Goal: Information Seeking & Learning: Check status

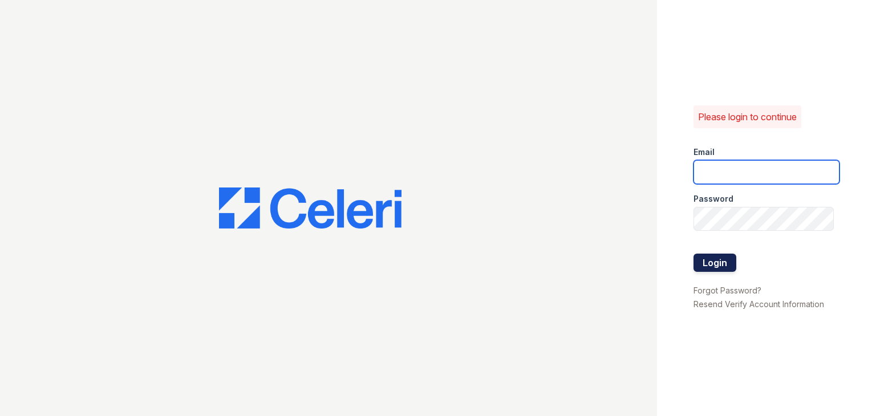
type input "[EMAIL_ADDRESS][DOMAIN_NAME]"
click at [716, 265] on button "Login" at bounding box center [715, 263] width 43 height 18
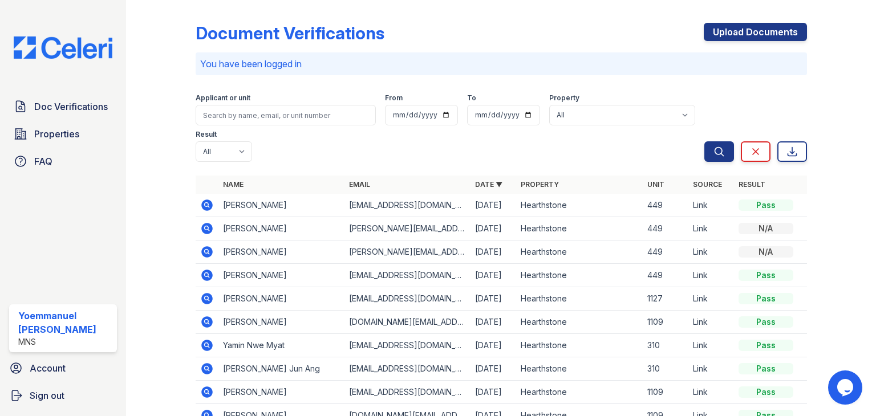
click at [203, 206] on icon at bounding box center [206, 205] width 11 height 11
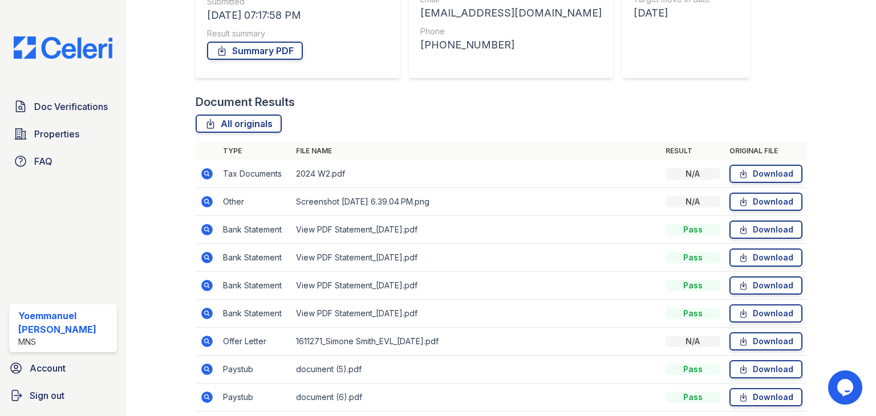
scroll to position [187, 0]
click at [206, 171] on icon at bounding box center [207, 174] width 14 height 14
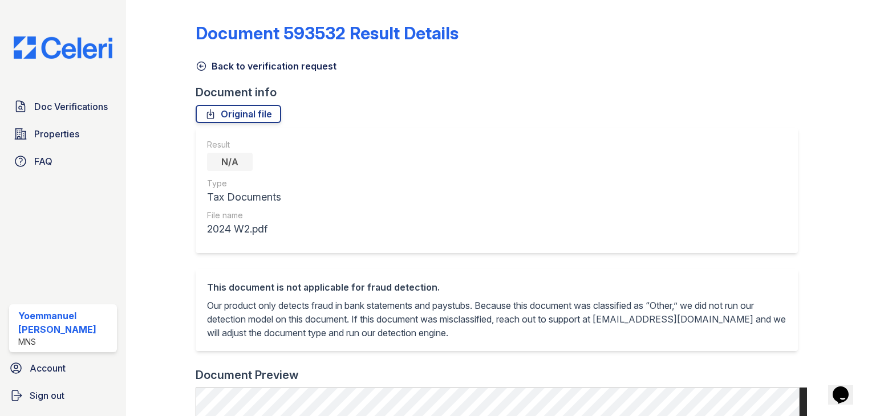
click at [200, 63] on icon at bounding box center [201, 65] width 11 height 11
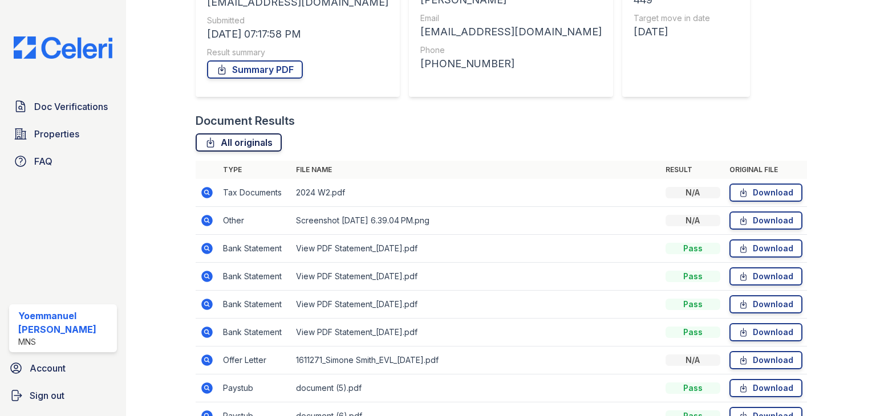
scroll to position [170, 0]
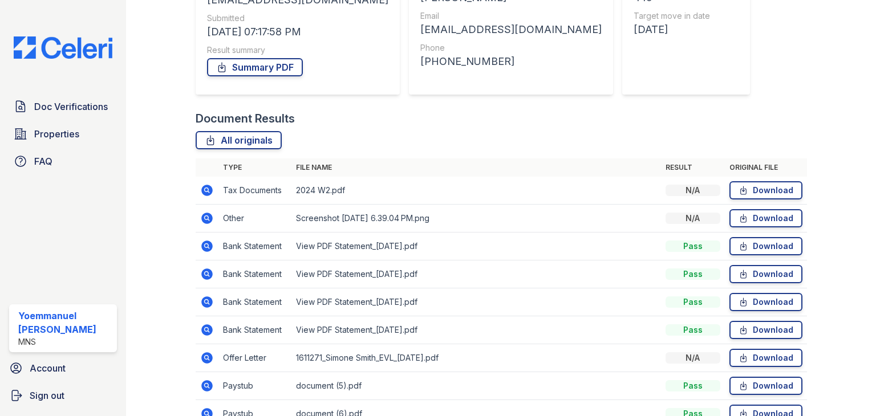
click at [203, 244] on icon at bounding box center [206, 246] width 11 height 11
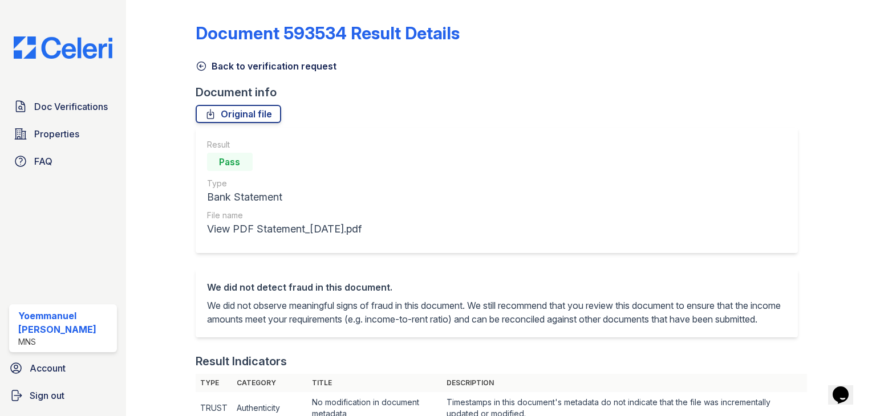
click at [201, 33] on link "Document 593534 Result Details" at bounding box center [328, 33] width 264 height 21
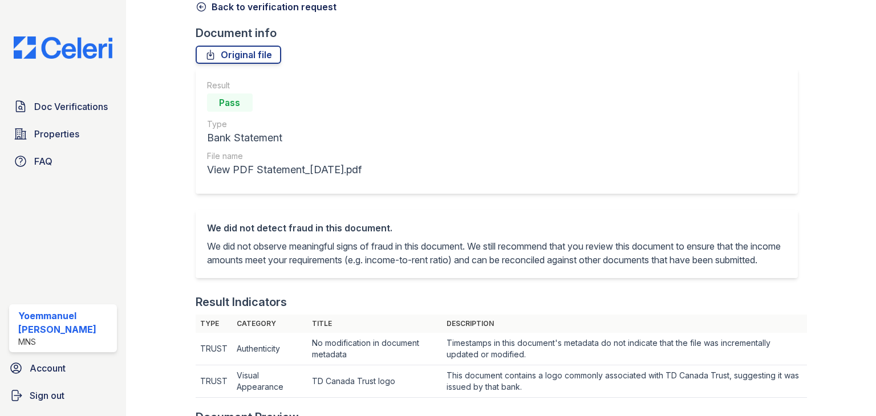
scroll to position [35, 0]
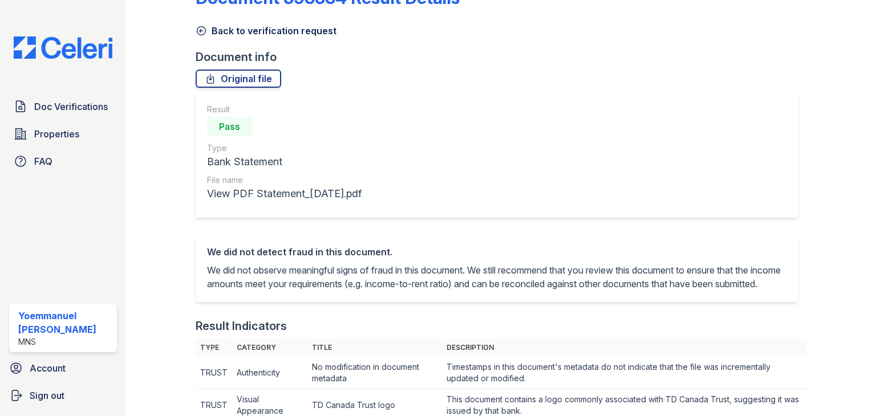
click at [196, 39] on div "Document 593534 Result Details Back to verification request Document info Origi…" at bounding box center [501, 419] width 611 height 901
click at [198, 35] on icon at bounding box center [201, 31] width 9 height 9
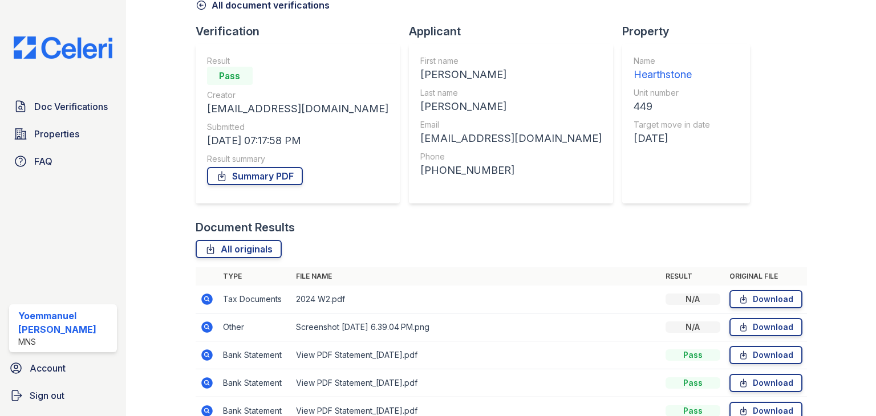
scroll to position [79, 0]
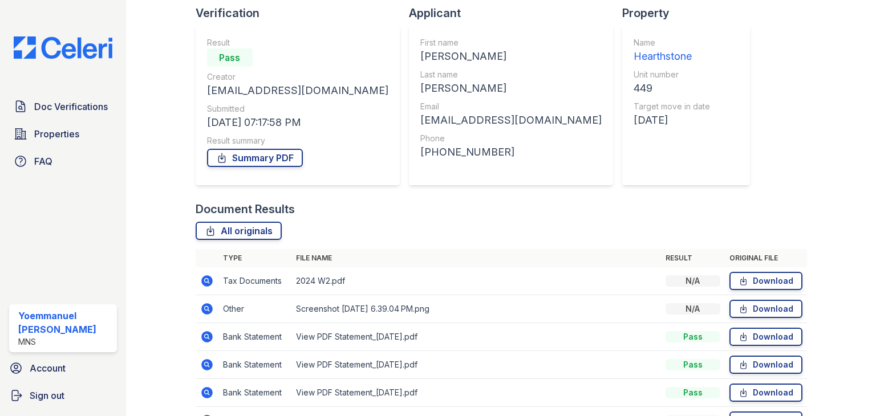
click at [204, 311] on icon at bounding box center [206, 308] width 11 height 11
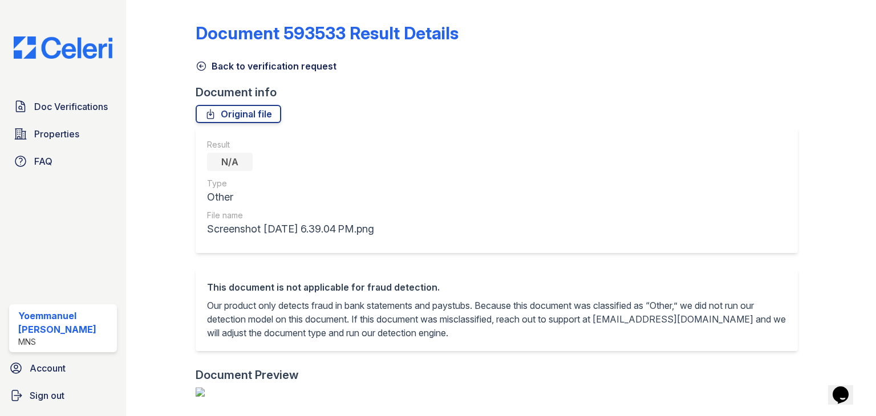
click at [196, 59] on link "Back to verification request" at bounding box center [266, 66] width 141 height 14
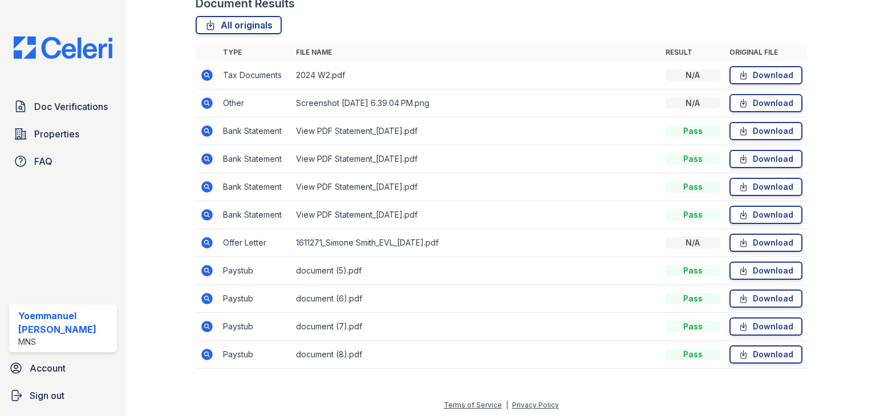
scroll to position [287, 0]
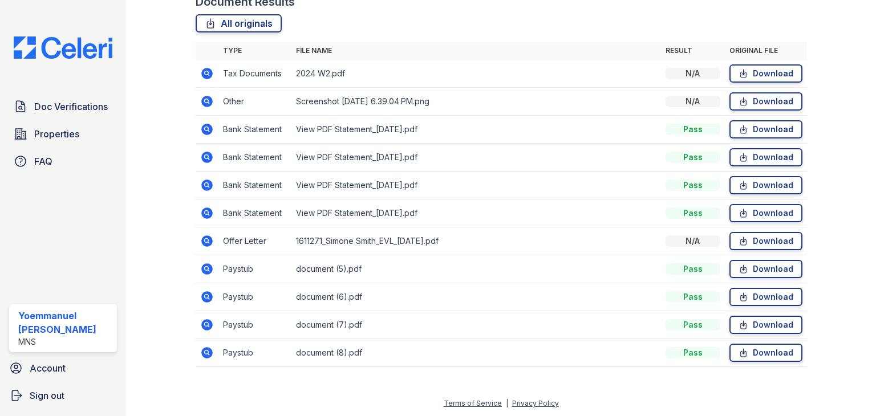
click at [209, 242] on icon at bounding box center [206, 241] width 11 height 11
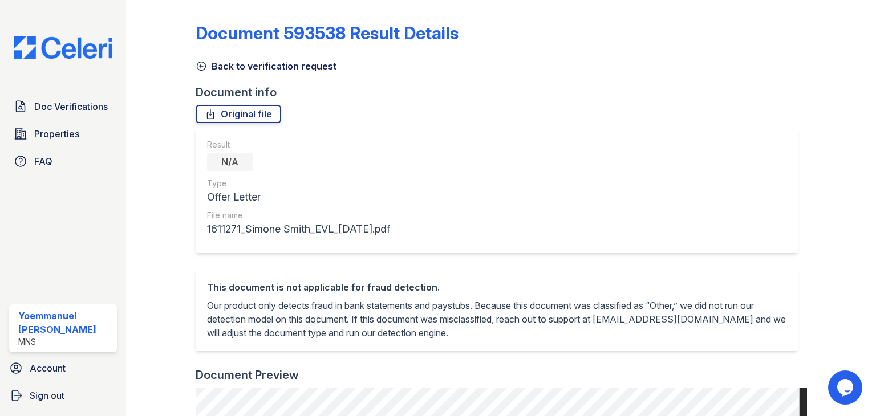
click at [192, 37] on div at bounding box center [169, 405] width 51 height 800
click at [197, 40] on link "Document 593538 Result Details" at bounding box center [327, 33] width 263 height 21
click at [204, 71] on icon at bounding box center [201, 65] width 11 height 11
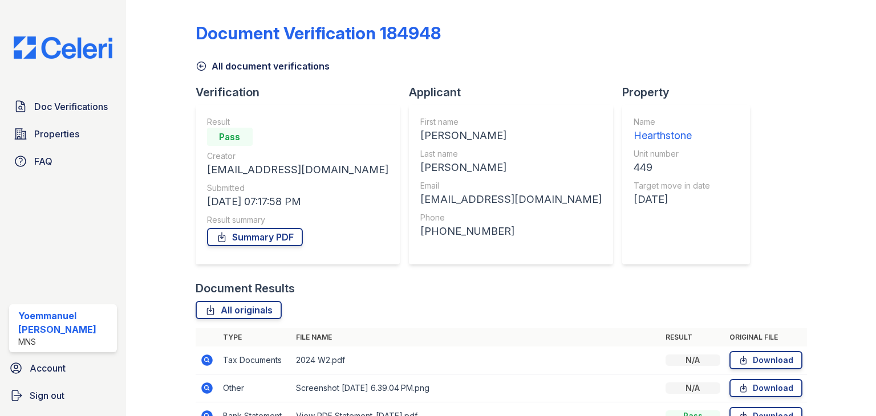
click at [197, 34] on div "Document Verification 184948" at bounding box center [318, 33] width 245 height 21
click at [201, 30] on div "Document Verification 184948" at bounding box center [318, 33] width 245 height 21
click at [202, 35] on div "Document Verification 184948" at bounding box center [318, 33] width 245 height 21
click at [67, 109] on span "Doc Verifications" at bounding box center [71, 107] width 74 height 14
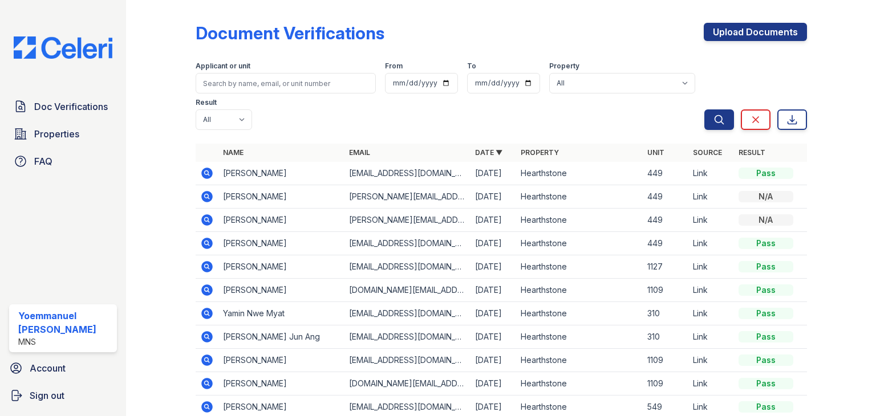
click at [206, 197] on icon at bounding box center [206, 195] width 3 height 3
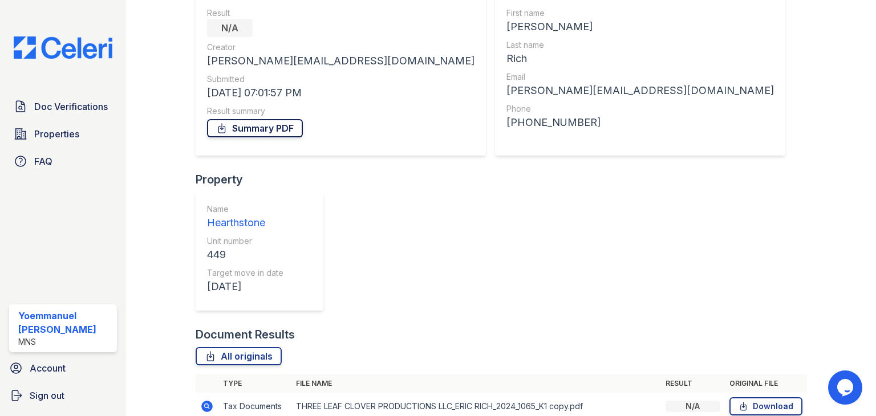
scroll to position [110, 0]
click at [205, 400] on icon at bounding box center [206, 405] width 11 height 11
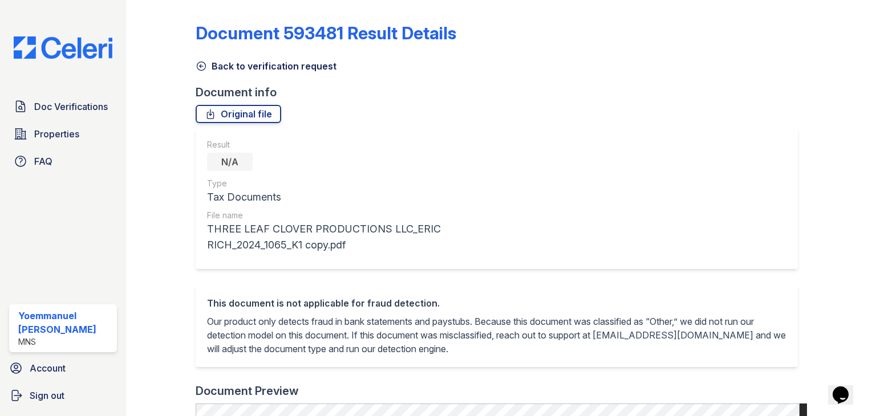
click at [197, 66] on icon at bounding box center [201, 65] width 11 height 11
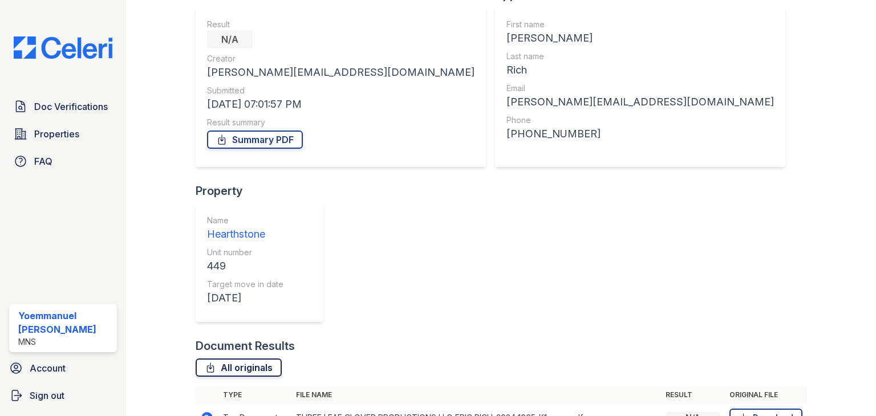
scroll to position [120, 0]
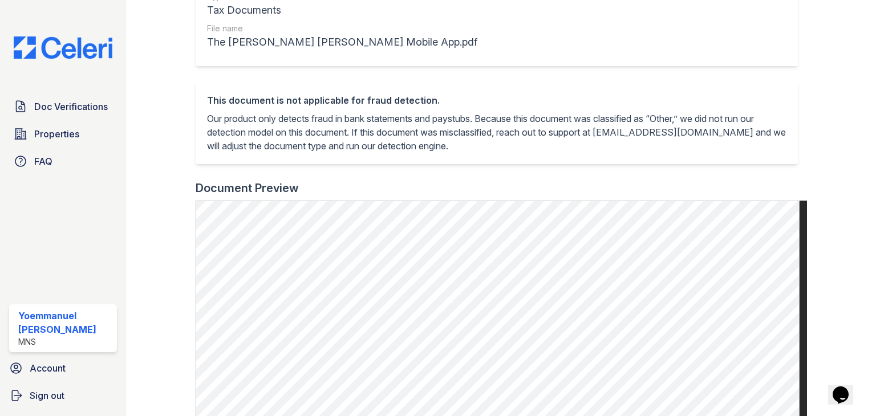
scroll to position [172, 0]
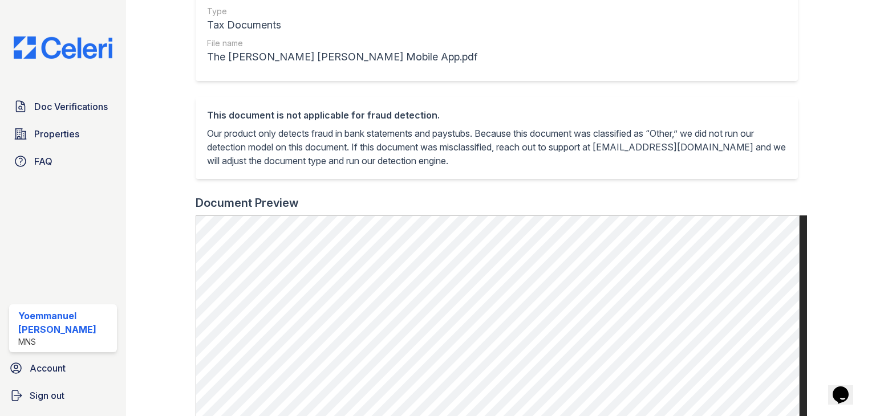
click at [331, 101] on div "This document is not applicable for fraud detection. Our product only detects f…" at bounding box center [497, 138] width 602 height 82
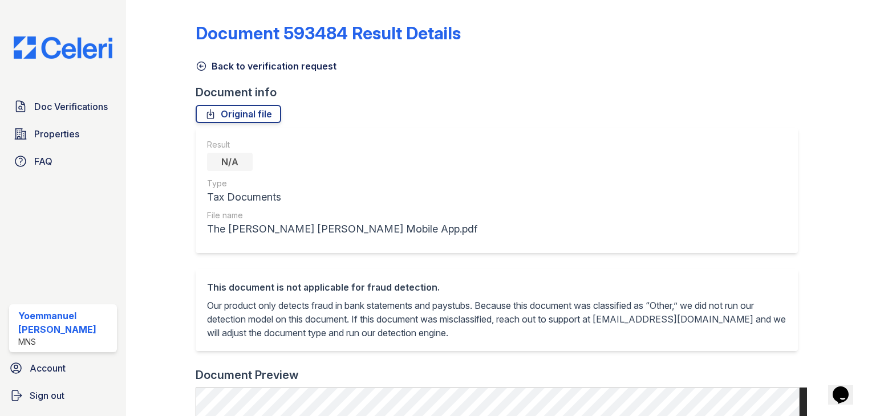
scroll to position [0, 0]
click at [200, 60] on icon at bounding box center [201, 65] width 11 height 11
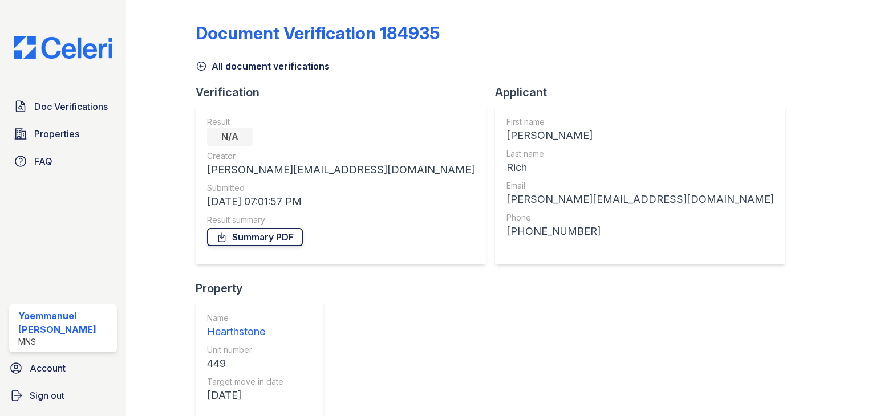
scroll to position [119, 0]
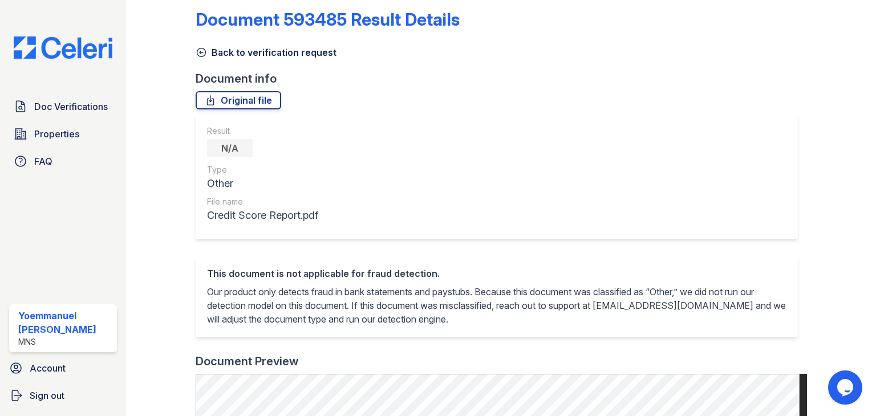
scroll to position [11, 0]
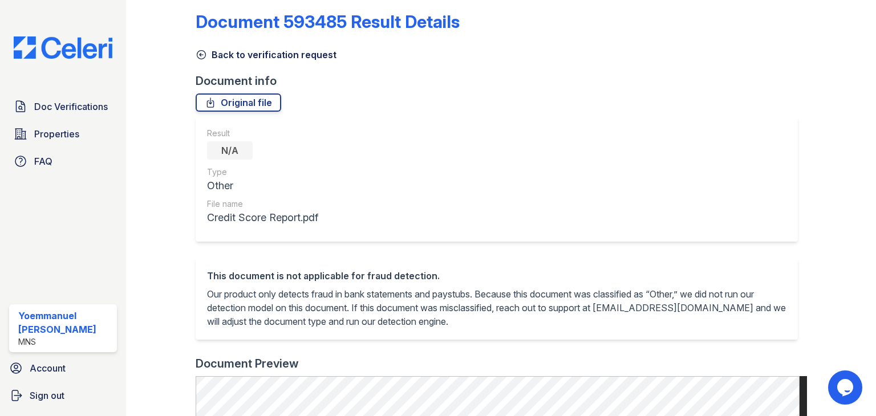
click at [206, 59] on link "Back to verification request" at bounding box center [266, 55] width 141 height 14
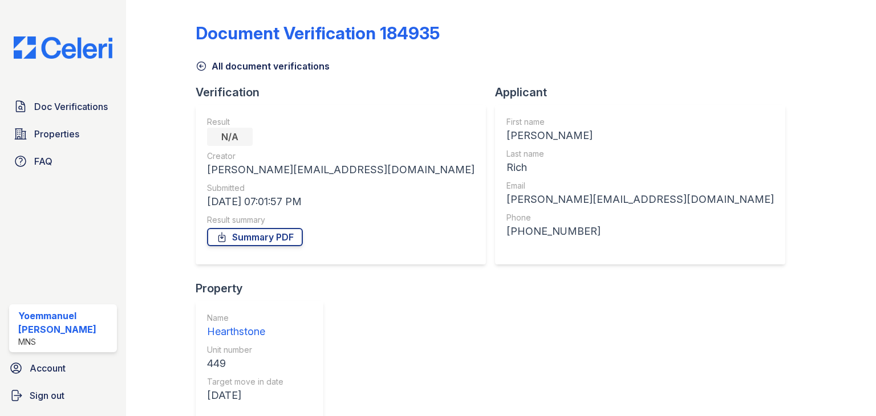
click at [205, 63] on icon at bounding box center [201, 65] width 11 height 11
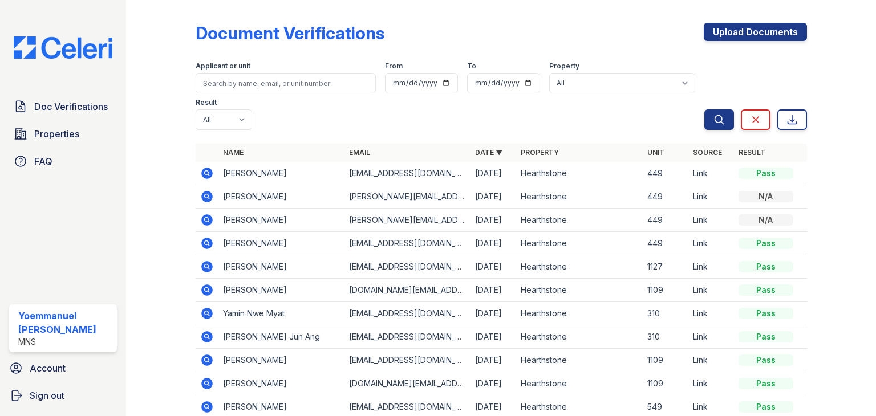
click at [205, 197] on icon at bounding box center [207, 197] width 14 height 14
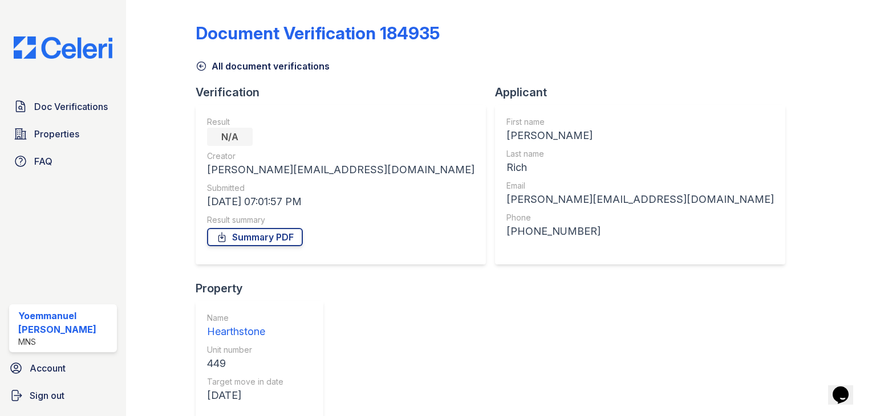
drag, startPoint x: 205, startPoint y: 55, endPoint x: 203, endPoint y: 69, distance: 14.4
click at [203, 69] on div "All document verifications" at bounding box center [501, 62] width 611 height 21
click at [203, 69] on icon at bounding box center [201, 66] width 9 height 9
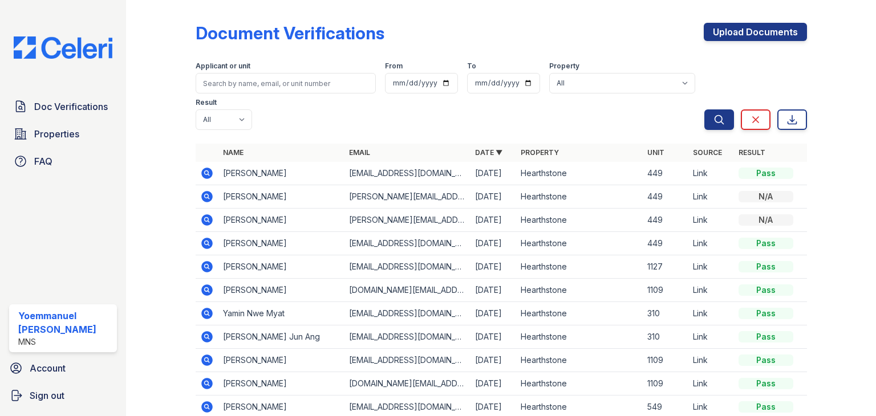
click at [205, 336] on icon at bounding box center [206, 336] width 3 height 3
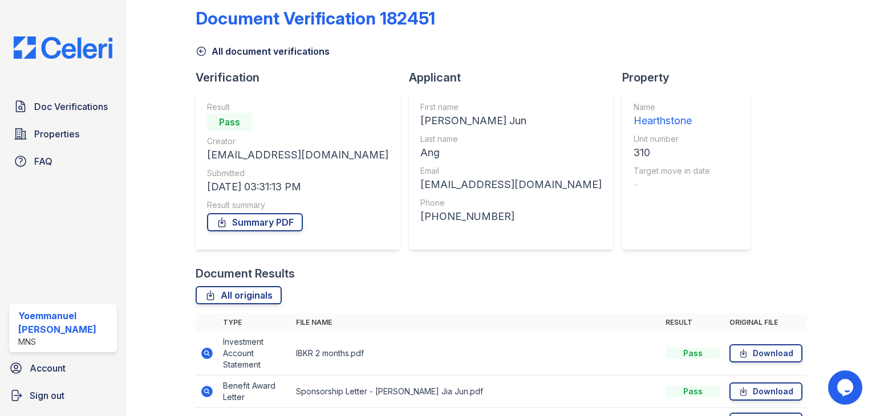
scroll to position [14, 0]
click at [510, 277] on div "Document Results" at bounding box center [501, 275] width 611 height 16
click at [323, 142] on div "Verification Result Pass Creator [EMAIL_ADDRESS][DOMAIN_NAME] Submitted [DATE] …" at bounding box center [302, 169] width 213 height 196
click at [198, 58] on link "All document verifications" at bounding box center [263, 53] width 134 height 14
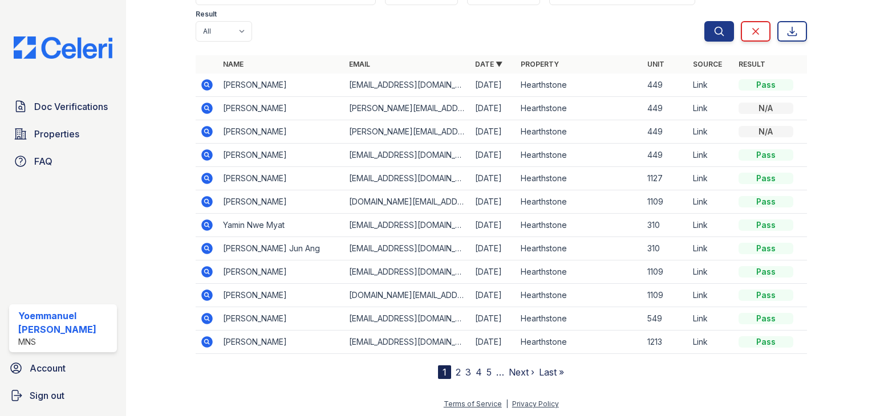
scroll to position [89, 0]
click at [456, 375] on link "2" at bounding box center [458, 371] width 5 height 11
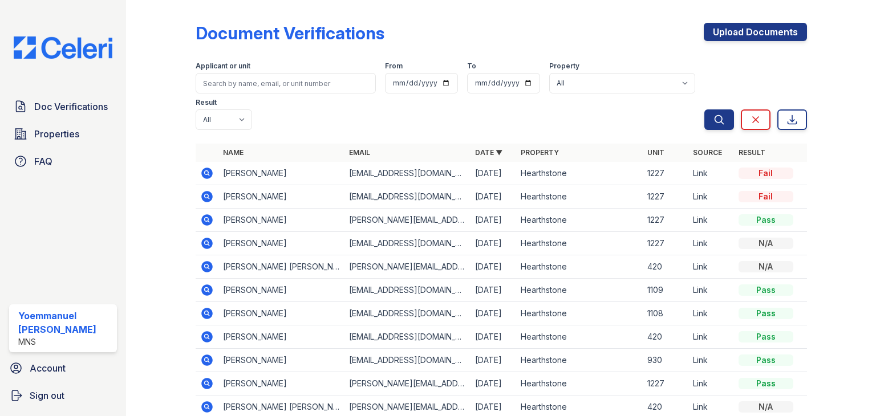
scroll to position [78, 0]
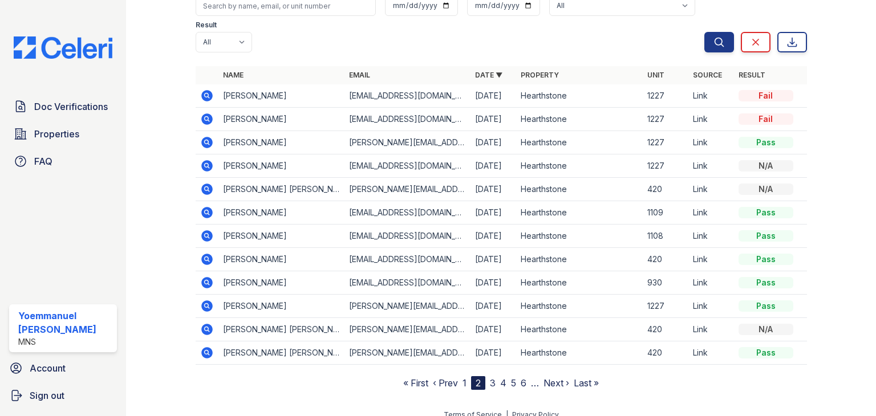
click at [463, 378] on link "1" at bounding box center [465, 383] width 4 height 11
